Goal: Check status: Check status

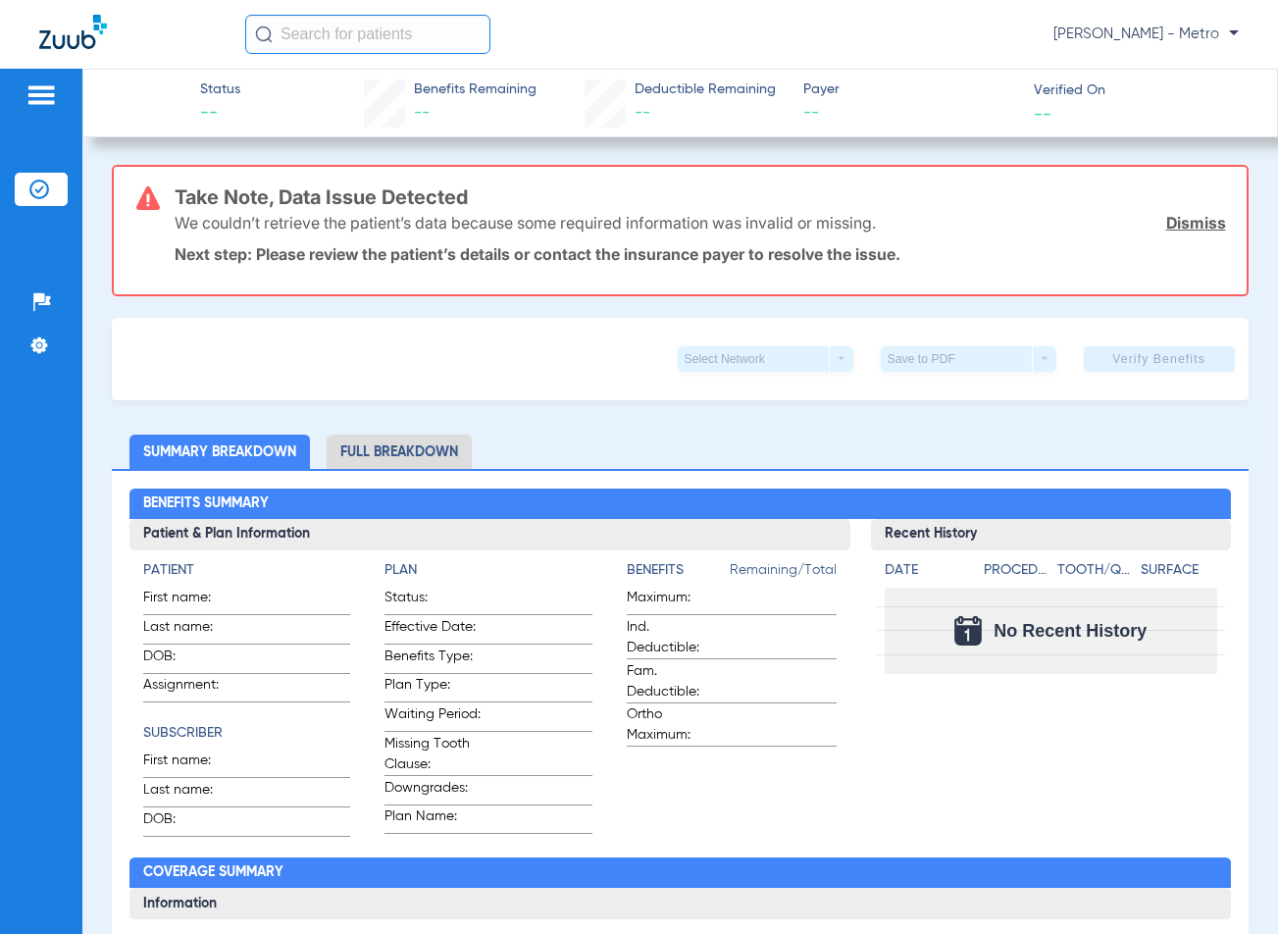
click at [324, 28] on input "text" at bounding box center [367, 34] width 245 height 39
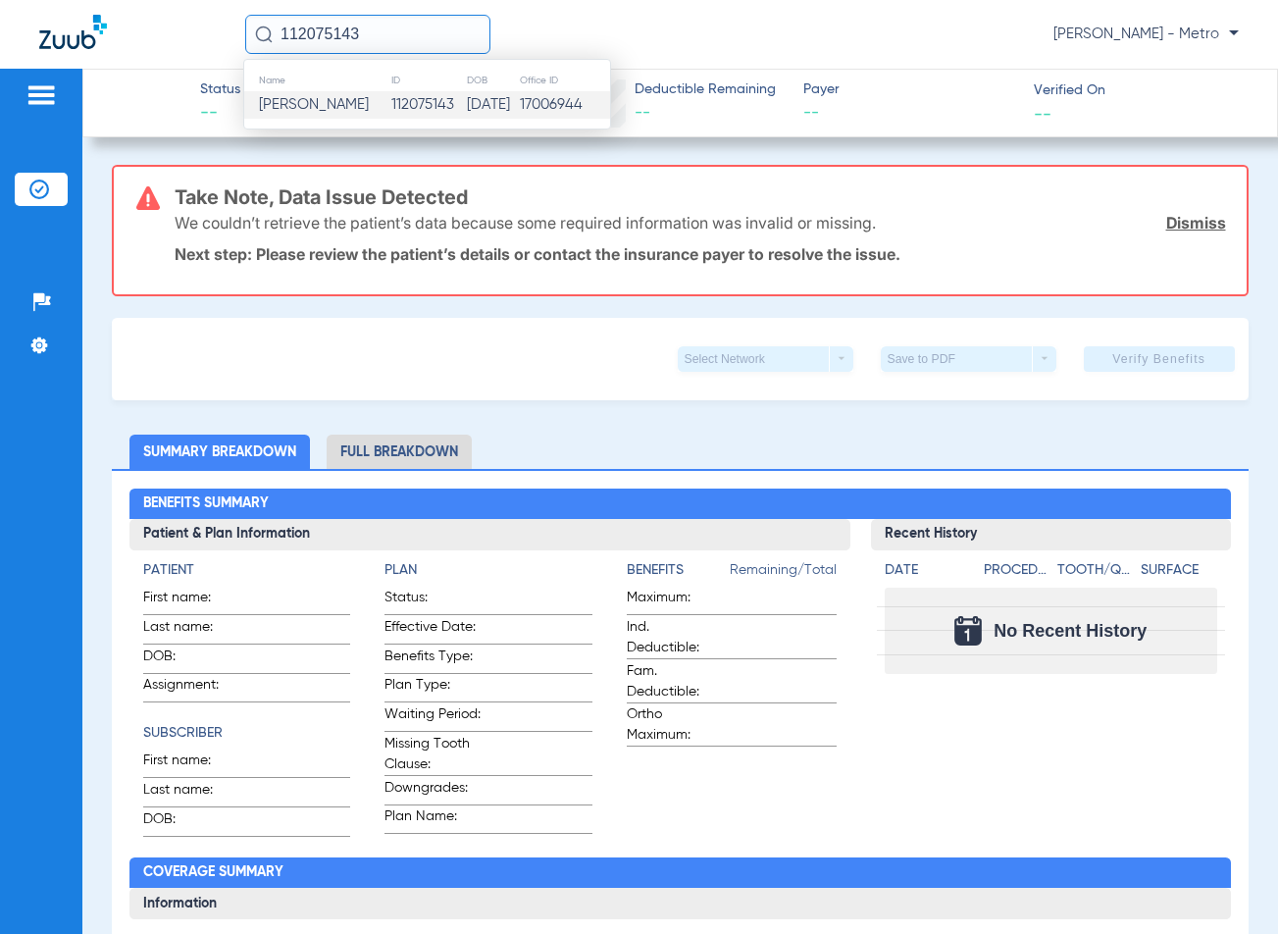
type input "112075143"
click at [537, 105] on td "17006944" at bounding box center [564, 104] width 91 height 27
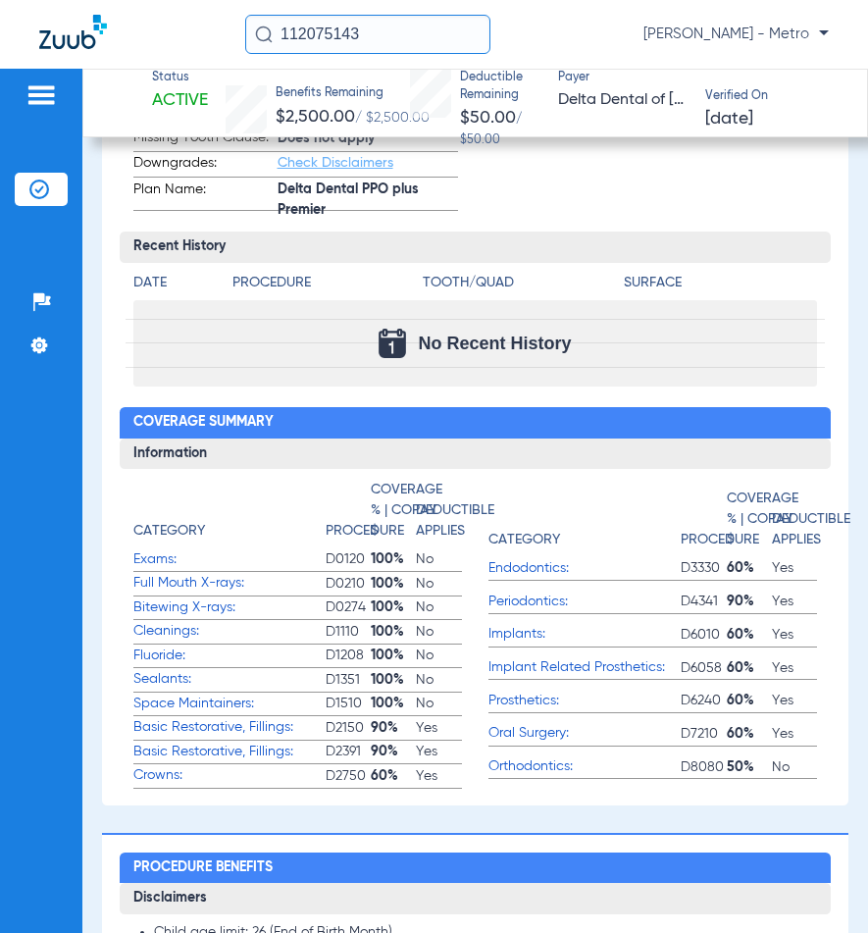
scroll to position [592, 0]
